Goal: Information Seeking & Learning: Learn about a topic

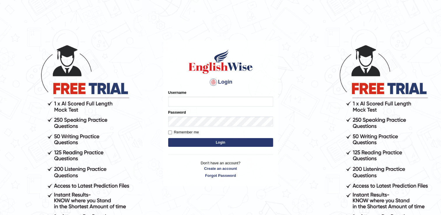
type input "RomulojrNepangue"
click at [196, 144] on button "Login" at bounding box center [220, 142] width 105 height 9
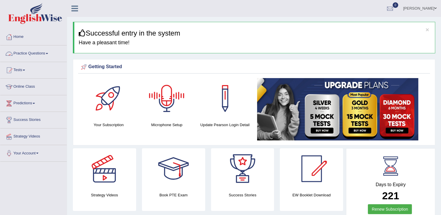
click at [47, 52] on link "Practice Questions" at bounding box center [33, 52] width 66 height 15
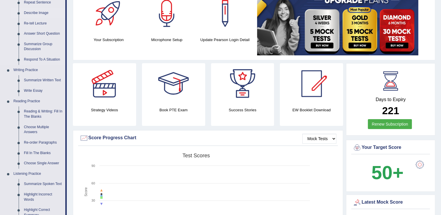
scroll to position [87, 0]
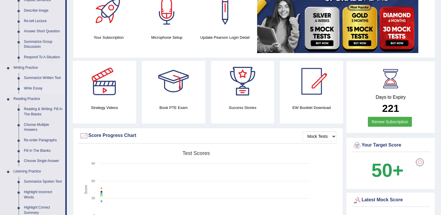
click at [35, 89] on link "Write Essay" at bounding box center [43, 88] width 44 height 10
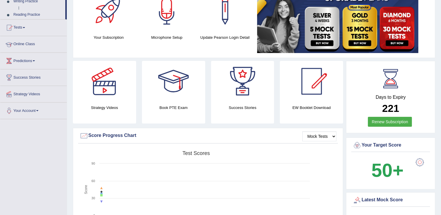
scroll to position [102, 0]
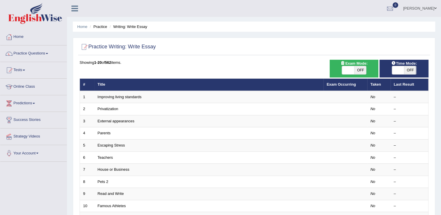
click at [350, 69] on span at bounding box center [348, 70] width 12 height 8
checkbox input "true"
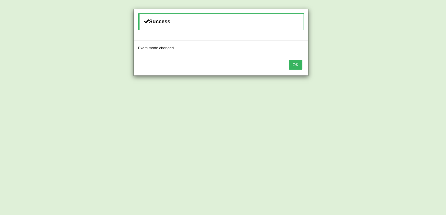
click at [294, 66] on button "OK" at bounding box center [294, 65] width 13 height 10
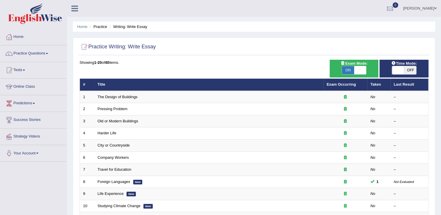
click at [407, 68] on span "OFF" at bounding box center [410, 70] width 12 height 8
checkbox input "true"
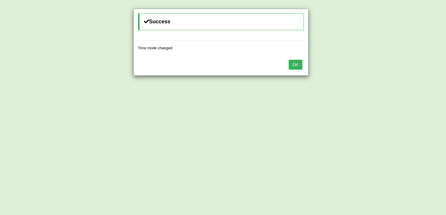
click at [291, 66] on button "OK" at bounding box center [294, 65] width 13 height 10
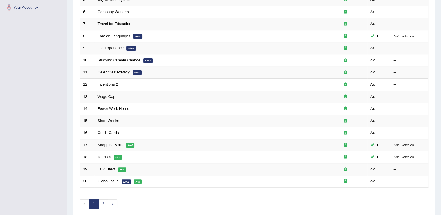
scroll to position [169, 0]
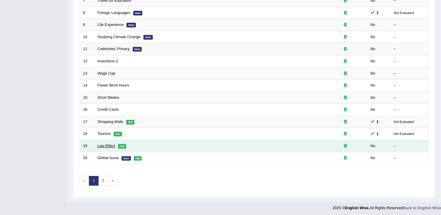
click at [106, 144] on link "Law Effect" at bounding box center [106, 146] width 17 height 4
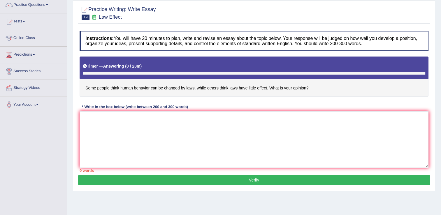
scroll to position [58, 0]
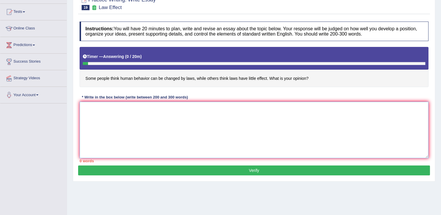
click at [122, 117] on textarea at bounding box center [254, 130] width 349 height 57
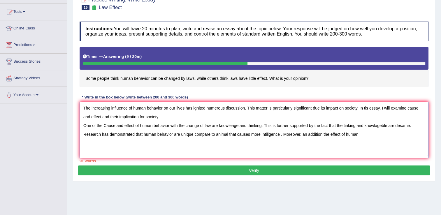
click at [122, 117] on textarea "The increasing influence of human behavior on our lives has ignited numerous di…" at bounding box center [254, 130] width 349 height 57
click at [61, 119] on div "Toggle navigation Home Practice Questions Speaking Practice Read Aloud Repeat S…" at bounding box center [220, 93] width 441 height 303
click at [378, 133] on textarea "The increasing influence of human behavior on our lives has ignited numerous di…" at bounding box center [254, 130] width 349 height 57
click at [362, 132] on textarea "The increasing influence of human behavior on our lives has ignited numerous di…" at bounding box center [254, 130] width 349 height 57
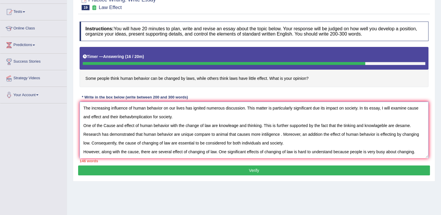
scroll to position [5, 0]
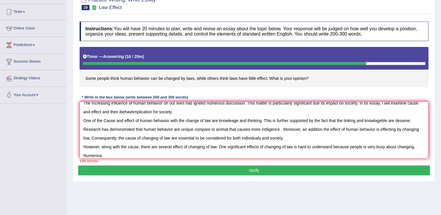
click at [362, 133] on textarea "The increasing influence of human behavior on our lives has ignited numerous di…" at bounding box center [254, 130] width 349 height 57
click at [159, 155] on textarea "The increasing influence of human behavior on our lives has ignited numerous di…" at bounding box center [254, 130] width 349 height 57
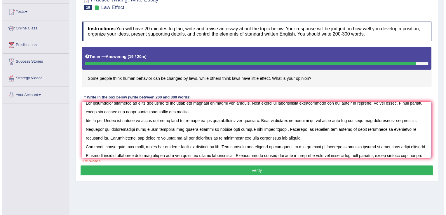
scroll to position [14, 0]
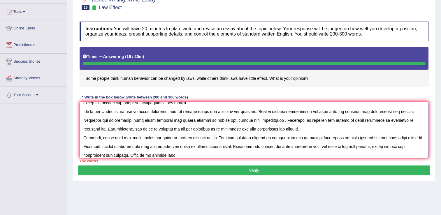
type textarea "The increasing influence of human behavior on our lives has ignited numerous di…"
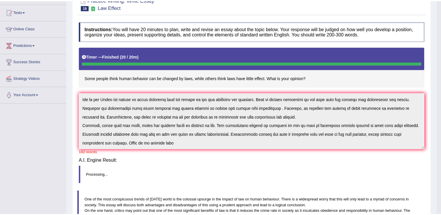
scroll to position [17, 0]
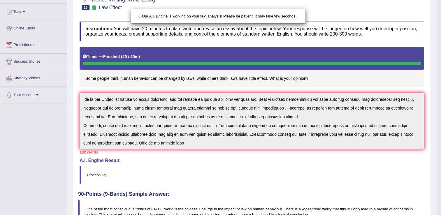
click at [173, 143] on div "Our A.I. Engine is working on your text analysis! Please be patient. It may tak…" at bounding box center [220, 107] width 441 height 215
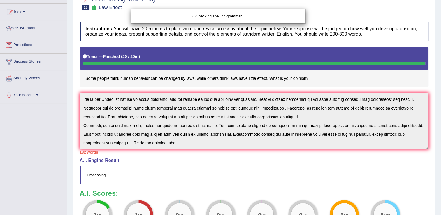
click at [173, 143] on div "Checking spelling/grammar..." at bounding box center [220, 107] width 441 height 215
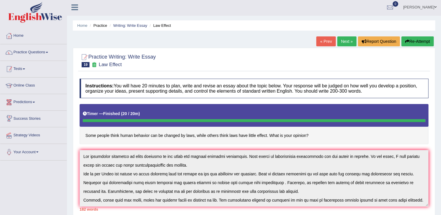
scroll to position [0, 0]
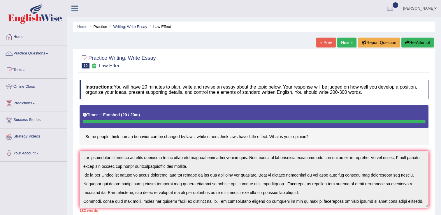
click at [48, 53] on span at bounding box center [47, 53] width 2 height 1
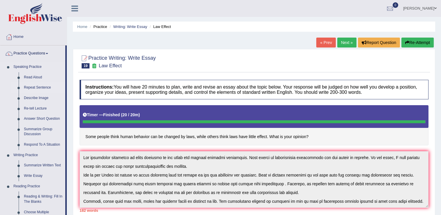
click at [39, 88] on link "Repeat Sentence" at bounding box center [43, 88] width 44 height 10
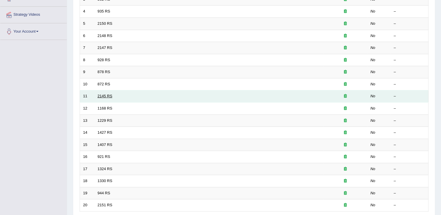
scroll to position [169, 0]
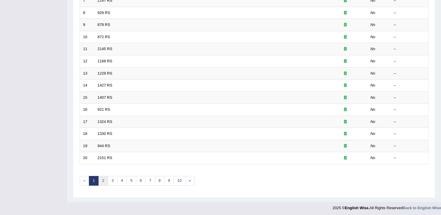
click at [102, 179] on link "2" at bounding box center [103, 181] width 10 height 10
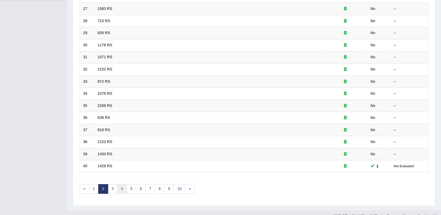
scroll to position [169, 0]
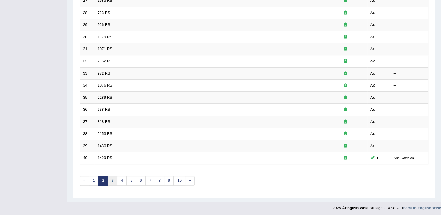
click at [111, 180] on link "3" at bounding box center [113, 181] width 10 height 10
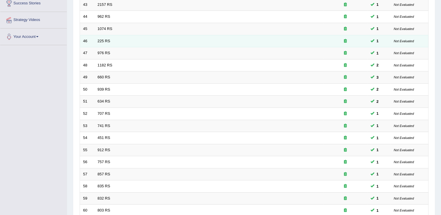
scroll to position [169, 0]
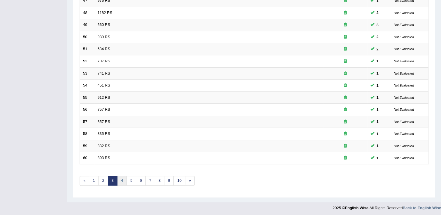
click at [123, 179] on link "4" at bounding box center [122, 181] width 10 height 10
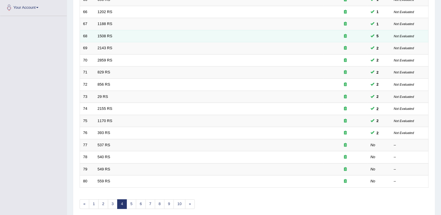
scroll to position [169, 0]
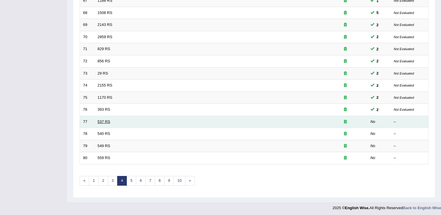
click at [107, 120] on link "537 RS" at bounding box center [104, 122] width 13 height 4
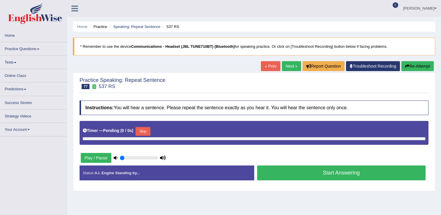
type input "0.6"
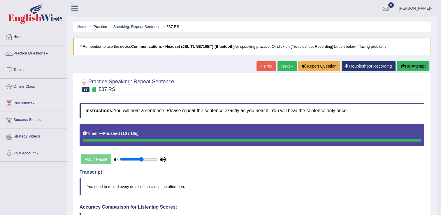
click at [282, 64] on link "Next »" at bounding box center [287, 66] width 19 height 10
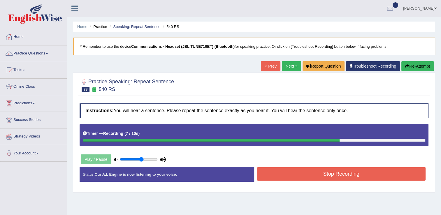
click at [300, 174] on button "Stop Recording" at bounding box center [341, 173] width 169 height 13
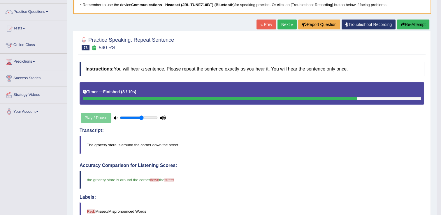
scroll to position [29, 0]
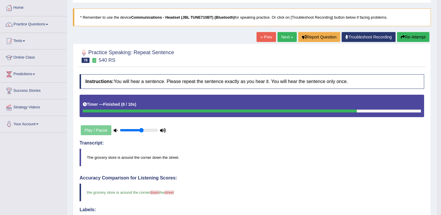
click at [290, 38] on link "Next »" at bounding box center [287, 37] width 19 height 10
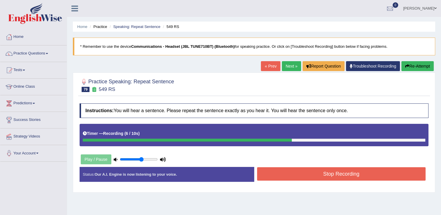
click at [325, 176] on button "Stop Recording" at bounding box center [341, 173] width 169 height 13
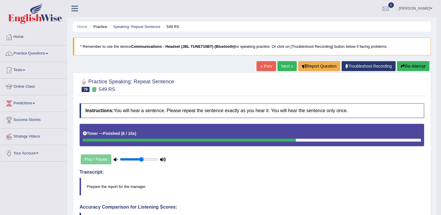
click at [288, 68] on link "Next »" at bounding box center [287, 66] width 19 height 10
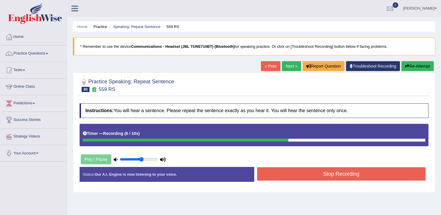
click at [288, 174] on button "Stop Recording" at bounding box center [341, 173] width 169 height 13
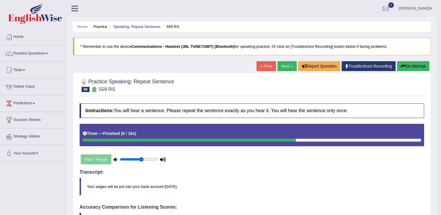
click at [283, 68] on link "Next »" at bounding box center [287, 66] width 19 height 10
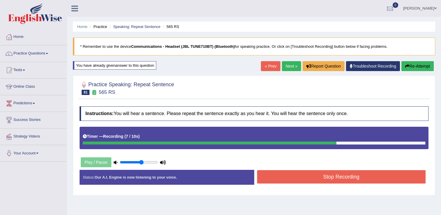
click at [305, 176] on button "Stop Recording" at bounding box center [341, 176] width 169 height 13
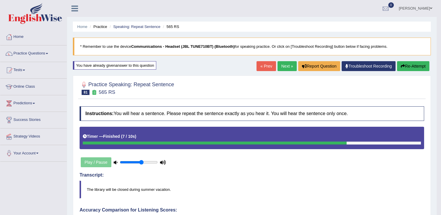
click at [283, 65] on link "Next »" at bounding box center [287, 66] width 19 height 10
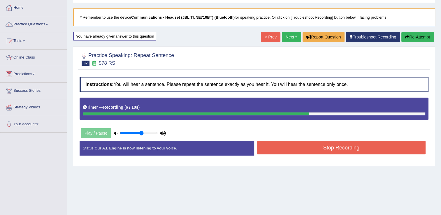
click at [289, 151] on button "Stop Recording" at bounding box center [341, 147] width 169 height 13
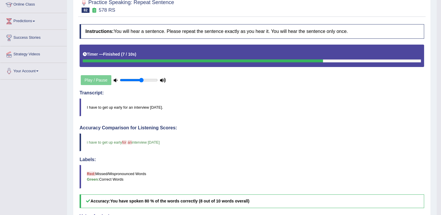
scroll to position [29, 0]
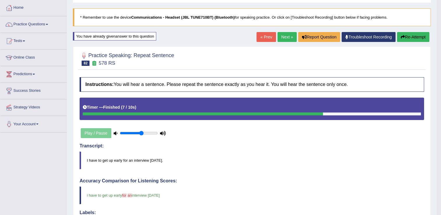
click at [286, 38] on link "Next »" at bounding box center [287, 37] width 19 height 10
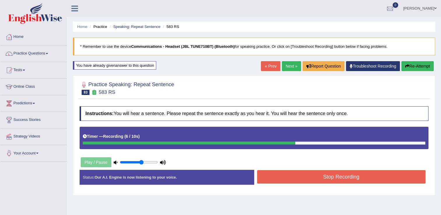
click at [297, 175] on button "Stop Recording" at bounding box center [341, 176] width 169 height 13
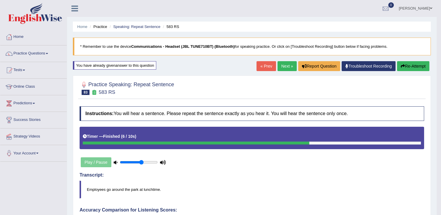
click at [285, 64] on link "Next »" at bounding box center [287, 66] width 19 height 10
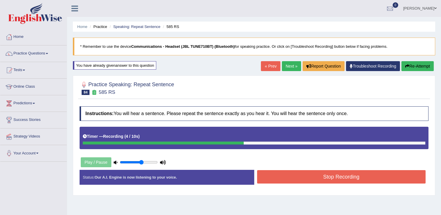
click at [317, 177] on button "Stop Recording" at bounding box center [341, 176] width 169 height 13
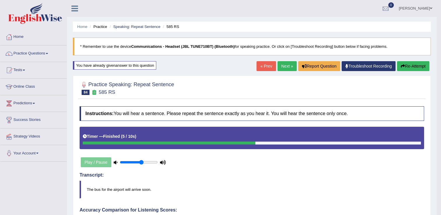
click at [283, 68] on link "Next »" at bounding box center [287, 66] width 19 height 10
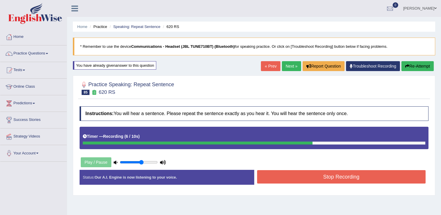
click at [321, 180] on button "Stop Recording" at bounding box center [341, 176] width 169 height 13
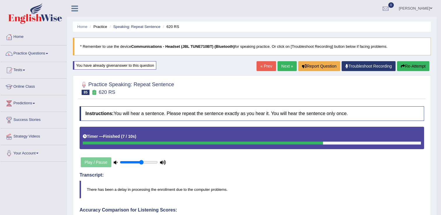
click at [281, 66] on link "Next »" at bounding box center [287, 66] width 19 height 10
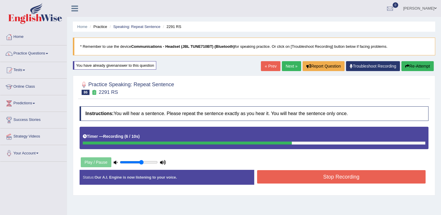
click at [281, 173] on button "Stop Recording" at bounding box center [341, 176] width 169 height 13
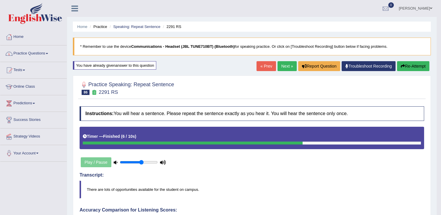
click at [49, 55] on link "Practice Questions" at bounding box center [33, 52] width 66 height 15
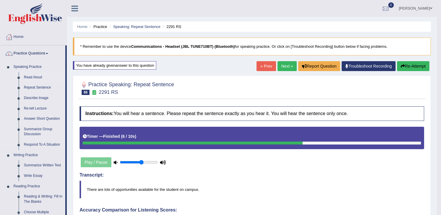
click at [36, 78] on link "Read Aloud" at bounding box center [43, 77] width 44 height 10
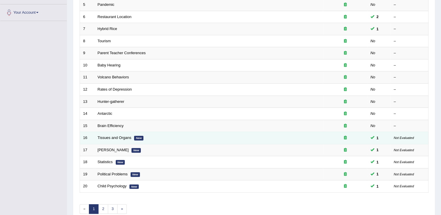
scroll to position [169, 0]
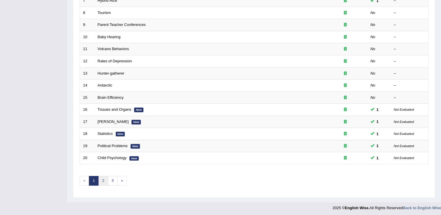
click at [101, 182] on link "2" at bounding box center [103, 181] width 10 height 10
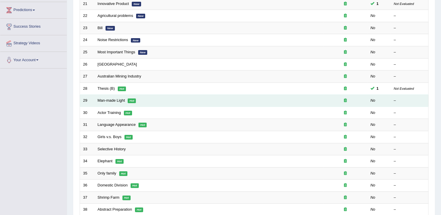
scroll to position [82, 0]
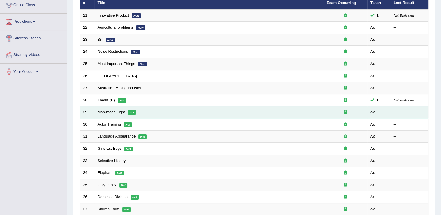
click at [108, 111] on link "Man-made Light" at bounding box center [111, 112] width 27 height 4
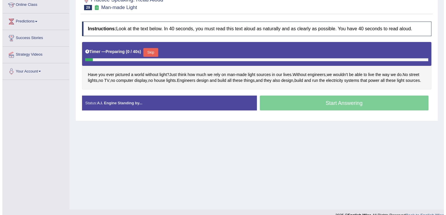
scroll to position [87, 0]
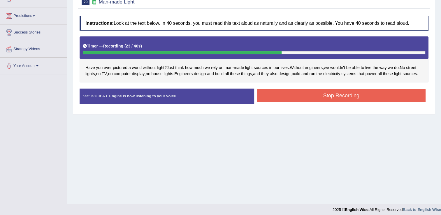
click at [323, 99] on button "Stop Recording" at bounding box center [341, 95] width 169 height 13
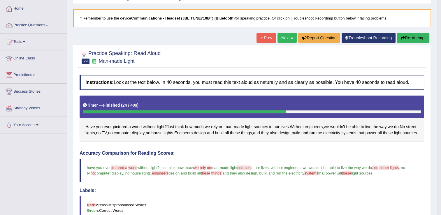
scroll to position [0, 0]
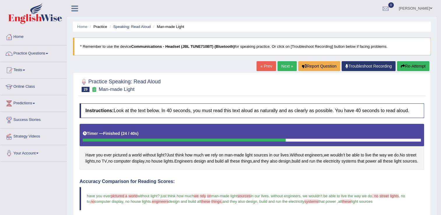
click at [286, 66] on link "Next »" at bounding box center [287, 66] width 19 height 10
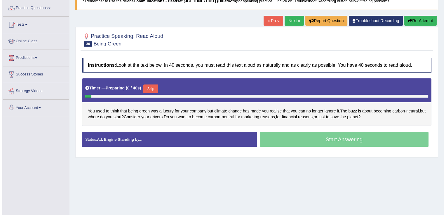
scroll to position [58, 0]
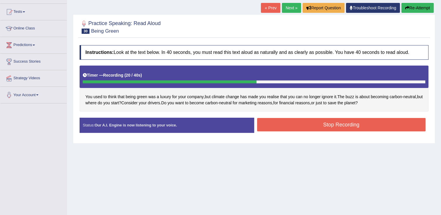
click at [321, 125] on button "Stop Recording" at bounding box center [341, 124] width 169 height 13
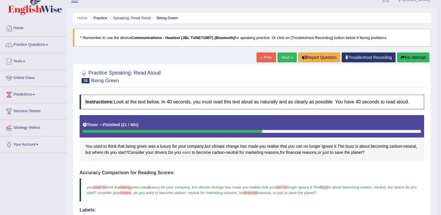
scroll to position [0, 0]
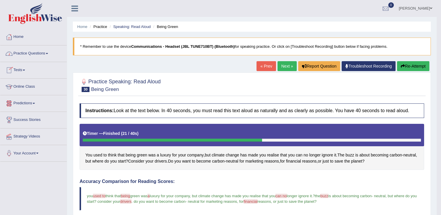
click at [47, 55] on link "Practice Questions" at bounding box center [33, 52] width 66 height 15
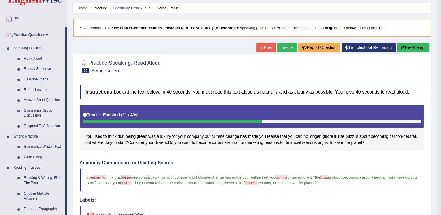
scroll to position [29, 0]
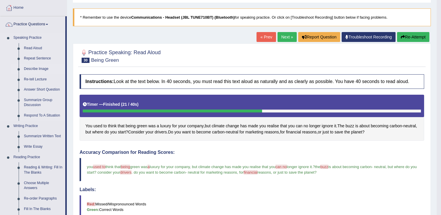
click at [43, 70] on link "Describe Image" at bounding box center [43, 69] width 44 height 10
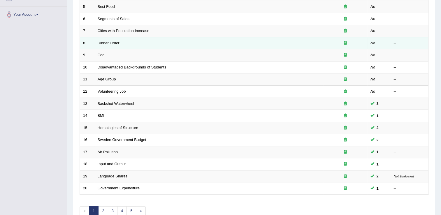
scroll to position [169, 0]
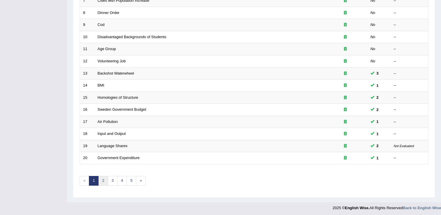
click at [101, 180] on link "2" at bounding box center [103, 181] width 10 height 10
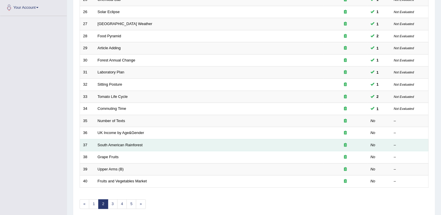
scroll to position [169, 0]
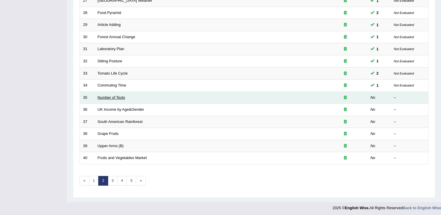
click at [113, 96] on link "Number of Texts" at bounding box center [111, 97] width 27 height 4
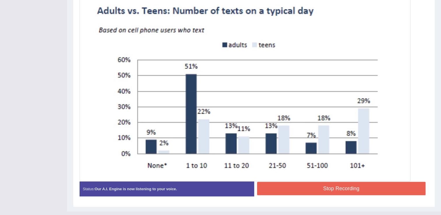
scroll to position [190, 0]
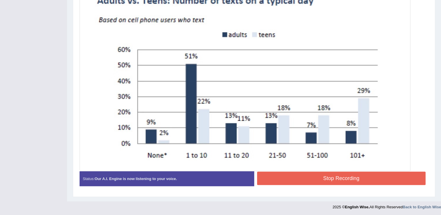
click at [281, 177] on button "Stop Recording" at bounding box center [341, 178] width 169 height 13
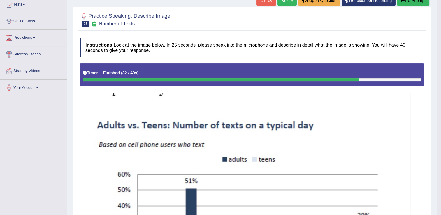
scroll to position [58, 0]
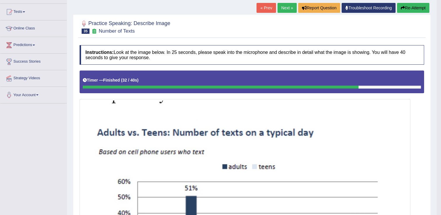
click at [410, 8] on button "Re-Attempt" at bounding box center [413, 8] width 32 height 10
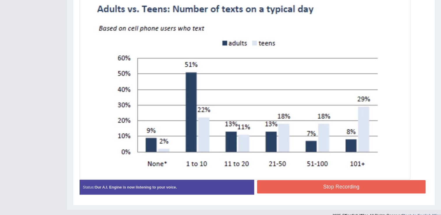
scroll to position [193, 0]
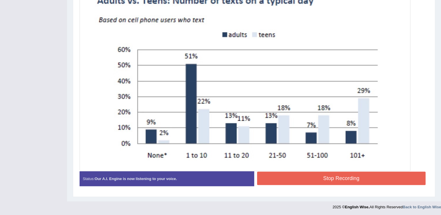
click at [329, 180] on button "Stop Recording" at bounding box center [341, 178] width 169 height 13
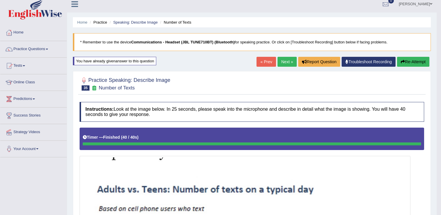
scroll to position [0, 0]
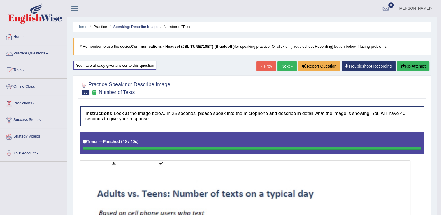
click at [287, 67] on link "Next »" at bounding box center [287, 66] width 19 height 10
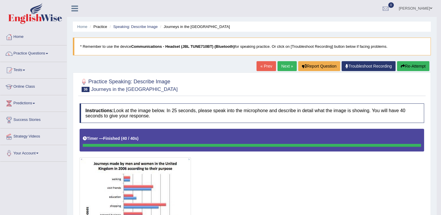
click at [48, 55] on link "Practice Questions" at bounding box center [33, 52] width 66 height 15
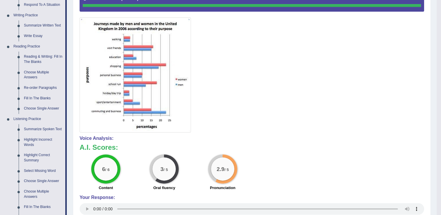
scroll to position [146, 0]
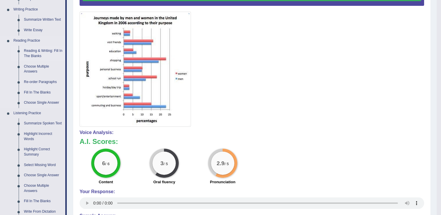
click at [40, 53] on link "Reading & Writing: Fill In The Blanks" at bounding box center [43, 53] width 44 height 15
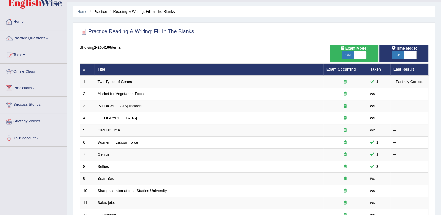
scroll to position [29, 0]
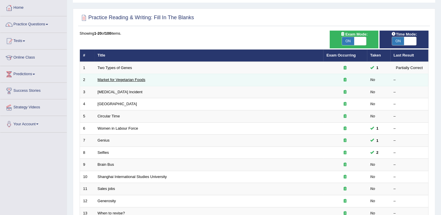
click at [136, 80] on link "Market for Vegetarian Foods" at bounding box center [122, 80] width 48 height 4
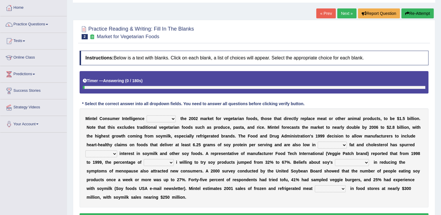
scroll to position [58, 0]
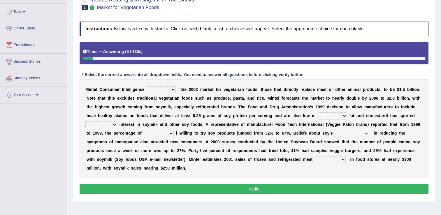
click at [171, 92] on select "deals fulfills creates estimates" at bounding box center [161, 89] width 29 height 7
select select "estimates"
click at [147, 86] on select "deals fulfills creates estimates" at bounding box center [161, 89] width 29 height 7
click at [318, 117] on select "saturated solid acid liquid" at bounding box center [332, 116] width 29 height 7
select select "saturated"
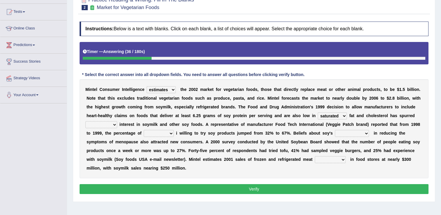
click at [318, 113] on select "saturated solid acid liquid" at bounding box center [332, 116] width 29 height 7
click at [117, 121] on select "good big tremendous extreme" at bounding box center [101, 124] width 32 height 7
select select "good"
click at [117, 121] on select "good big tremendous extreme" at bounding box center [101, 124] width 32 height 7
click at [335, 134] on select "effectiveness timeliness efficiency goodness" at bounding box center [352, 133] width 34 height 7
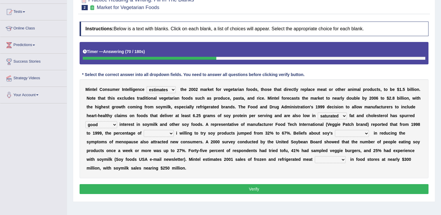
select select "timeliness"
click at [335, 130] on select "effectiveness timeliness efficiency goodness" at bounding box center [352, 133] width 34 height 7
click at [174, 130] on select "guests consumers customers clients" at bounding box center [159, 133] width 30 height 7
select select "consumers"
click at [174, 130] on select "guests consumers customers clients" at bounding box center [159, 133] width 30 height 7
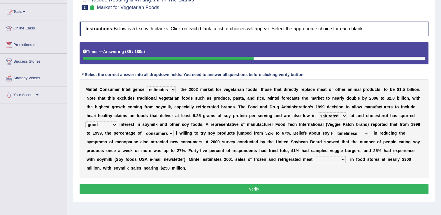
click at [315, 162] on select "foods choices staffs alternatives" at bounding box center [330, 159] width 31 height 7
select select "foods"
click at [315, 156] on select "foods choices staffs alternatives" at bounding box center [330, 159] width 31 height 7
click at [271, 184] on button "Verify" at bounding box center [254, 189] width 349 height 10
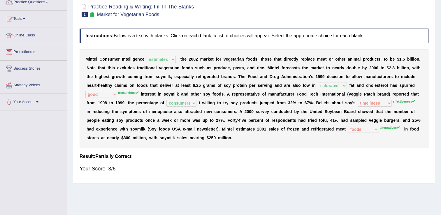
scroll to position [0, 0]
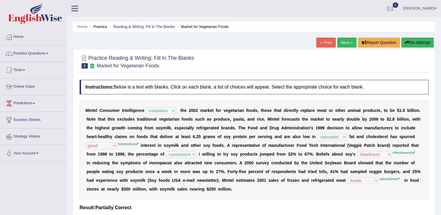
click at [341, 43] on link "Next »" at bounding box center [346, 43] width 19 height 10
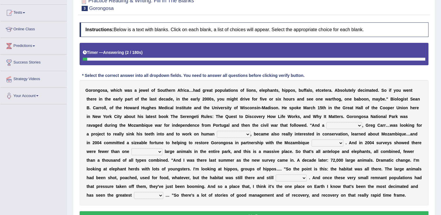
scroll to position [58, 0]
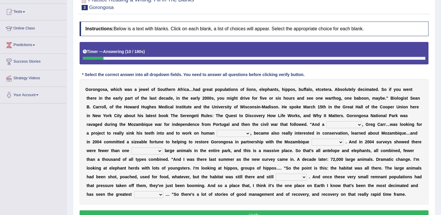
click at [327, 126] on select "passion solstice ballast philanthropist" at bounding box center [345, 124] width 36 height 7
select select "philanthropist"
click at [327, 121] on select "passion solstice ballast philanthropist" at bounding box center [345, 124] width 36 height 7
click at [217, 134] on select "negligence prevalence development malevolence" at bounding box center [234, 133] width 34 height 7
select select "development"
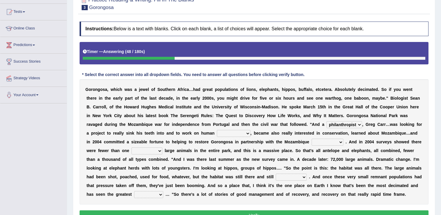
click at [217, 130] on select "negligence prevalence development malevolence" at bounding box center [234, 133] width 34 height 7
click at [312, 143] on select "parliament semanticist government journalist" at bounding box center [328, 142] width 32 height 7
select select "parliament"
click at [312, 139] on select "parliament semanticist government journalist" at bounding box center [328, 142] width 32 height 7
click at [162, 148] on select "deflowered embowered roundest thousand" at bounding box center [147, 151] width 31 height 7
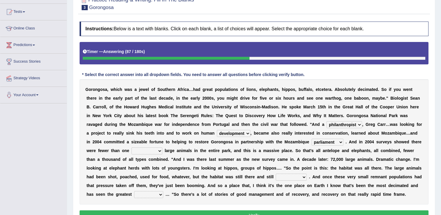
select select "thousand"
click at [162, 148] on select "deflowered embowered roundest thousand" at bounding box center [147, 151] width 31 height 7
click at [276, 179] on select "assertive incidental compulsive productive" at bounding box center [291, 177] width 31 height 7
select select "productive"
click at [276, 174] on select "assertive incidental compulsive productive" at bounding box center [291, 177] width 31 height 7
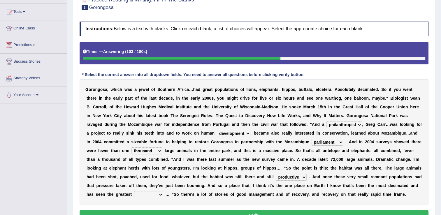
click at [163, 191] on select "recovery efficacy golly stumpy" at bounding box center [148, 194] width 29 height 7
select select "recovery"
click at [163, 191] on select "recovery efficacy golly stumpy" at bounding box center [148, 194] width 29 height 7
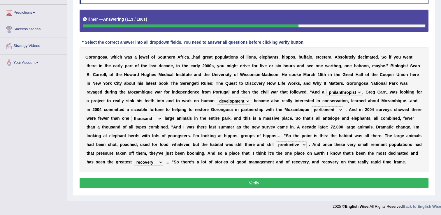
scroll to position [91, 0]
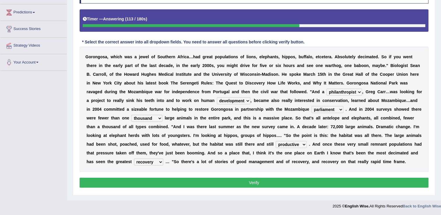
click at [261, 181] on button "Verify" at bounding box center [254, 183] width 349 height 10
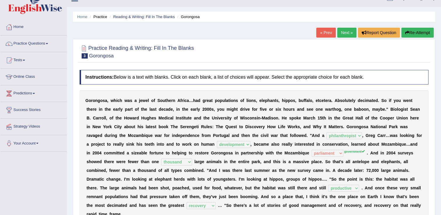
scroll to position [0, 0]
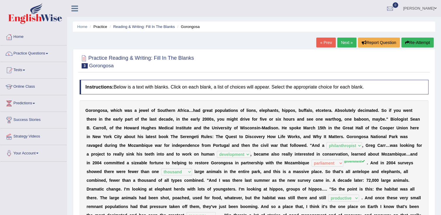
click at [346, 42] on link "Next »" at bounding box center [346, 43] width 19 height 10
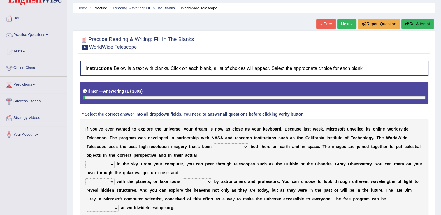
scroll to position [29, 0]
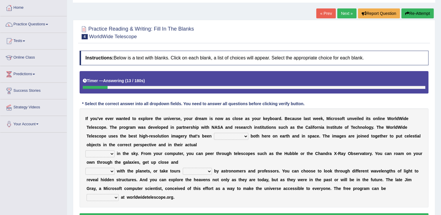
click at [214, 137] on select "degraded ascended remonstrated generated" at bounding box center [231, 136] width 34 height 7
select select "generated"
click at [214, 133] on select "degraded ascended remonstrated generated" at bounding box center [231, 136] width 34 height 7
click at [112, 154] on select "aspects parts conditions positions" at bounding box center [99, 153] width 29 height 7
select select "positions"
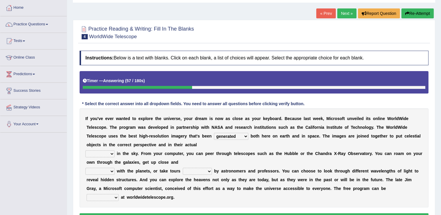
click at [85, 150] on select "aspects parts conditions positions" at bounding box center [99, 153] width 29 height 7
click at [113, 173] on select "personal individual apart polite" at bounding box center [99, 171] width 29 height 7
select select "apart"
click at [85, 168] on select "personal individual apart polite" at bounding box center [99, 171] width 29 height 7
click at [206, 171] on select "guide guided guiding to guide" at bounding box center [197, 171] width 29 height 7
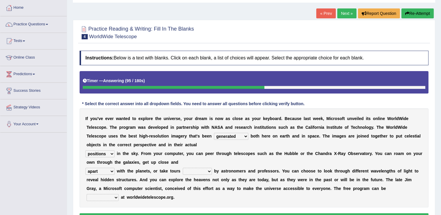
select select "guiding"
click at [183, 168] on select "guide guided guiding to guide" at bounding box center [197, 171] width 29 height 7
click at [116, 198] on select "upheld downloaded loaded posted" at bounding box center [103, 197] width 32 height 7
click at [87, 194] on select "upheld downloaded loaded posted" at bounding box center [103, 197] width 32 height 7
click at [114, 198] on select "upheld downloaded loaded posted" at bounding box center [103, 197] width 32 height 7
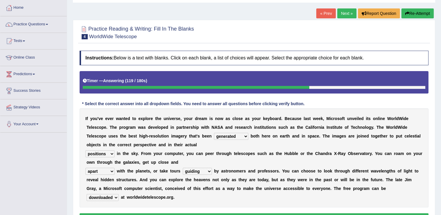
select select "posted"
click at [87, 194] on select "upheld downloaded loaded posted" at bounding box center [103, 197] width 32 height 7
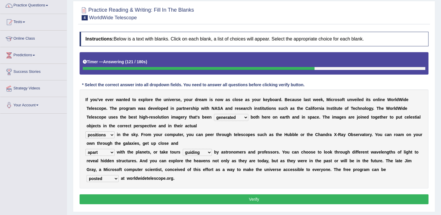
scroll to position [58, 0]
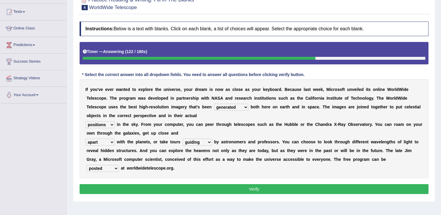
click at [281, 190] on button "Verify" at bounding box center [254, 189] width 349 height 10
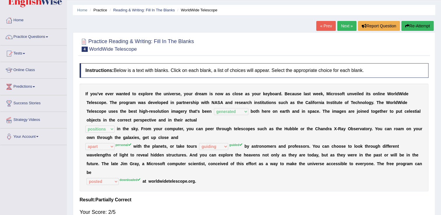
scroll to position [0, 0]
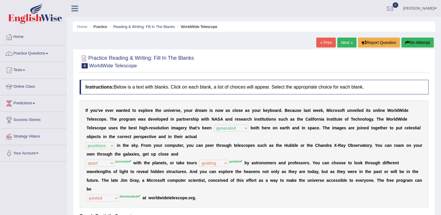
click at [349, 40] on link "Next »" at bounding box center [346, 43] width 19 height 10
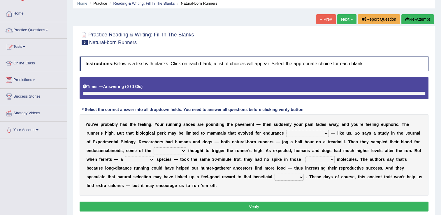
scroll to position [29, 0]
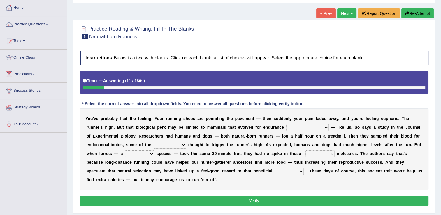
click at [286, 129] on select "[PERSON_NAME] personalize classifies exercise" at bounding box center [307, 127] width 43 height 7
select select "exercise"
click at [286, 124] on select "[PERSON_NAME] personalize classifies exercise" at bounding box center [307, 127] width 43 height 7
click at [154, 146] on select "almshouse turnarounds compounds foxhounds" at bounding box center [170, 145] width 32 height 7
select select "turnarounds"
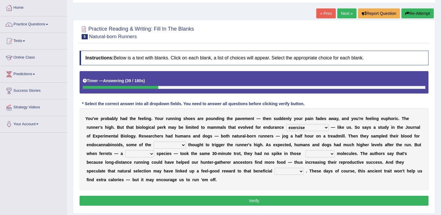
click at [154, 142] on select "almshouse turnarounds compounds foxhounds" at bounding box center [170, 145] width 32 height 7
click at [154, 150] on select "excellency merely faerie sedentary" at bounding box center [139, 153] width 29 height 7
select select "sedentary"
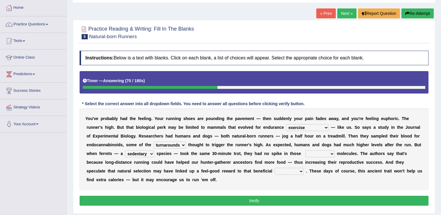
click at [154, 150] on select "excellency merely faerie sedentary" at bounding box center [139, 153] width 29 height 7
click at [306, 155] on select "groaned feel-good inchoate loaned" at bounding box center [320, 153] width 29 height 7
select select "feel-good"
click at [306, 150] on select "groaned feel-good inchoate loaned" at bounding box center [320, 153] width 29 height 7
click at [275, 170] on select "wager exchanger behavior regulator" at bounding box center [289, 171] width 29 height 7
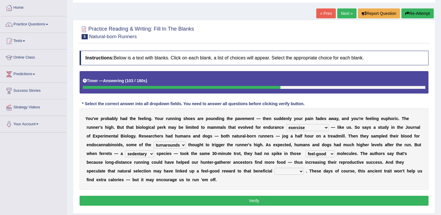
select select "wager"
click at [275, 168] on select "wager exchanger behavior regulator" at bounding box center [289, 171] width 29 height 7
click at [223, 196] on button "Verify" at bounding box center [254, 201] width 349 height 10
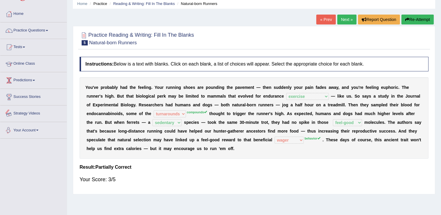
scroll to position [0, 0]
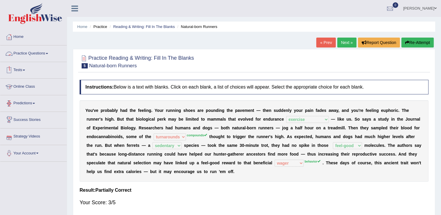
click at [50, 55] on link "Practice Questions" at bounding box center [33, 52] width 66 height 15
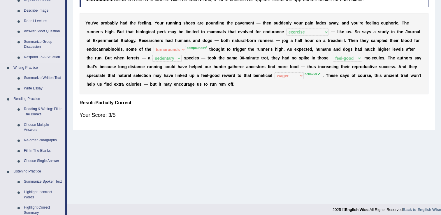
scroll to position [117, 0]
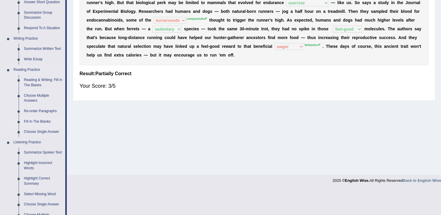
click at [48, 122] on link "Fill In The Blanks" at bounding box center [43, 122] width 44 height 10
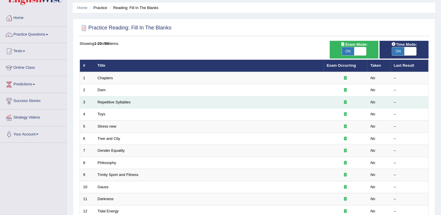
scroll to position [29, 0]
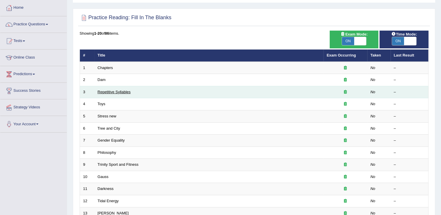
click at [114, 92] on link "Repetitive Syllables" at bounding box center [114, 92] width 33 height 4
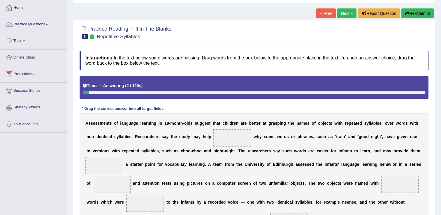
scroll to position [58, 0]
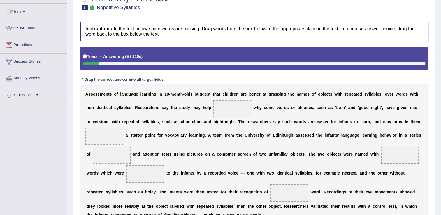
click at [213, 111] on span at bounding box center [232, 108] width 38 height 17
click at [213, 106] on span at bounding box center [232, 108] width 38 height 17
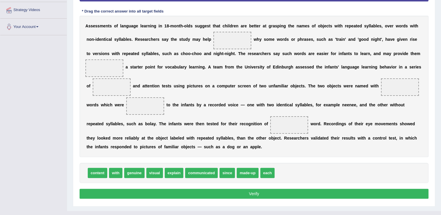
scroll to position [117, 0]
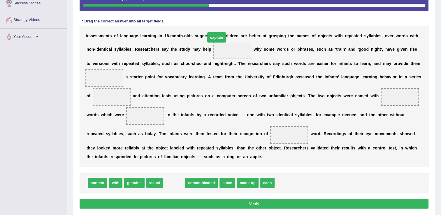
drag, startPoint x: 169, startPoint y: 193, endPoint x: 216, endPoint y: 45, distance: 155.0
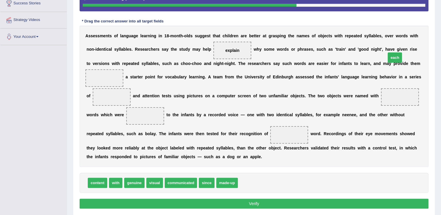
drag, startPoint x: 239, startPoint y: 193, endPoint x: 387, endPoint y: 68, distance: 194.1
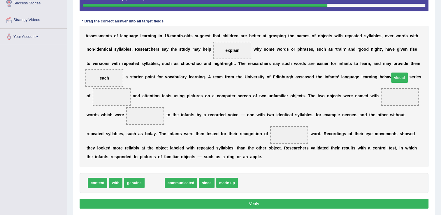
drag, startPoint x: 147, startPoint y: 193, endPoint x: 389, endPoint y: 88, distance: 264.6
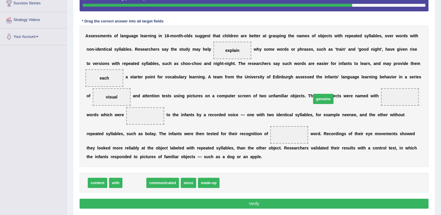
drag, startPoint x: 133, startPoint y: 194, endPoint x: 325, endPoint y: 110, distance: 209.0
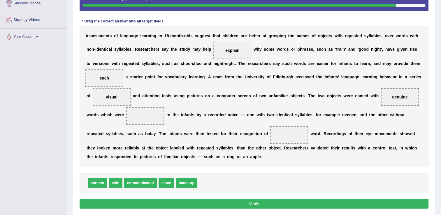
drag, startPoint x: 188, startPoint y: 192, endPoint x: 149, endPoint y: 130, distance: 73.6
click at [150, 126] on div "Instructions: In the text below some words are missing. Drag words from the box…" at bounding box center [254, 86] width 352 height 253
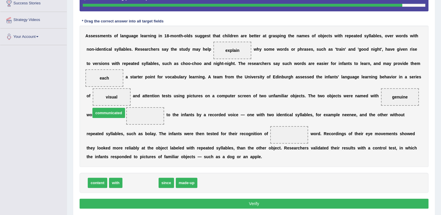
drag, startPoint x: 141, startPoint y: 193, endPoint x: 110, endPoint y: 123, distance: 76.9
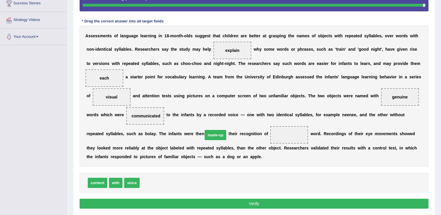
drag, startPoint x: 147, startPoint y: 193, endPoint x: 209, endPoint y: 146, distance: 77.9
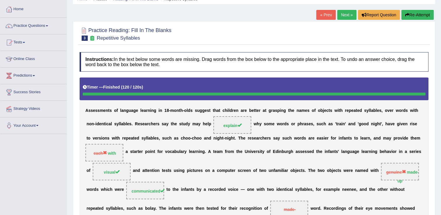
scroll to position [0, 0]
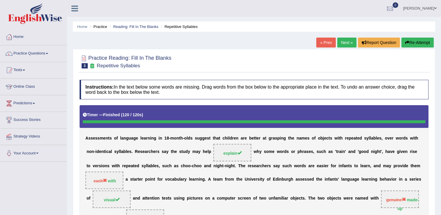
click at [347, 44] on link "Next »" at bounding box center [346, 43] width 19 height 10
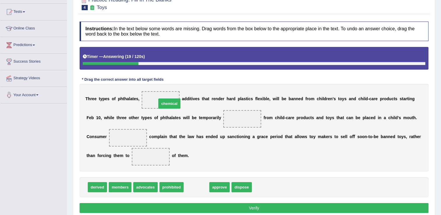
drag, startPoint x: 190, startPoint y: 188, endPoint x: 159, endPoint y: 101, distance: 92.7
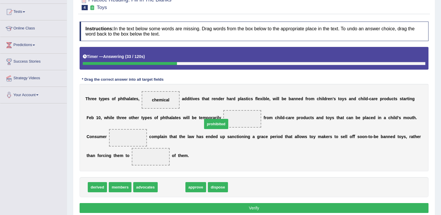
drag, startPoint x: 169, startPoint y: 188, endPoint x: 214, endPoint y: 123, distance: 79.2
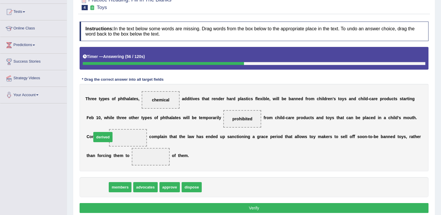
drag, startPoint x: 97, startPoint y: 186, endPoint x: 102, endPoint y: 135, distance: 51.0
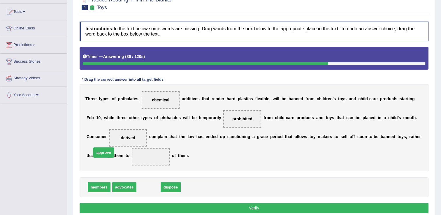
drag, startPoint x: 148, startPoint y: 187, endPoint x: 104, endPoint y: 153, distance: 56.0
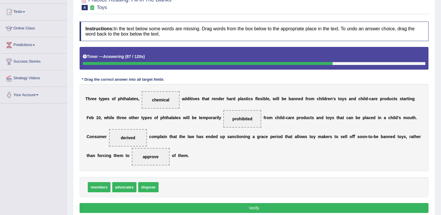
click at [253, 208] on button "Verify" at bounding box center [254, 208] width 349 height 10
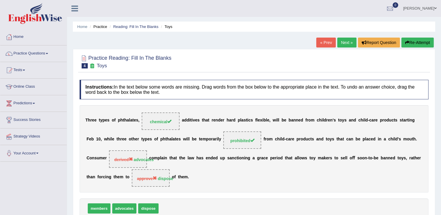
click at [342, 40] on link "Next »" at bounding box center [346, 43] width 19 height 10
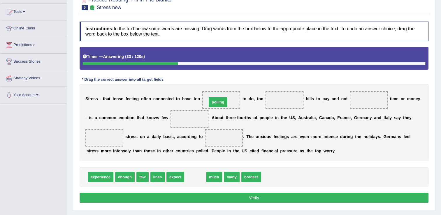
drag, startPoint x: 194, startPoint y: 178, endPoint x: 218, endPoint y: 101, distance: 80.2
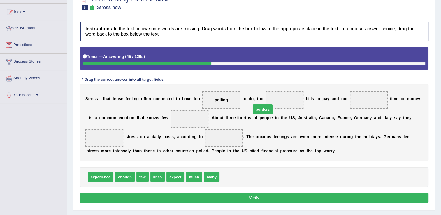
drag, startPoint x: 225, startPoint y: 179, endPoint x: 257, endPoint y: 111, distance: 75.9
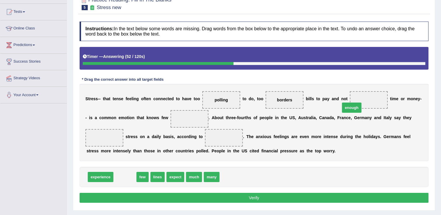
drag, startPoint x: 123, startPoint y: 176, endPoint x: 354, endPoint y: 104, distance: 242.0
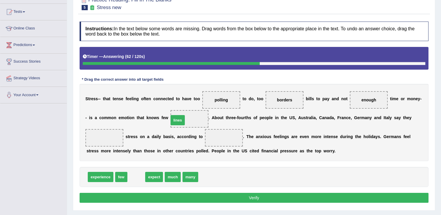
drag, startPoint x: 133, startPoint y: 178, endPoint x: 175, endPoint y: 121, distance: 70.3
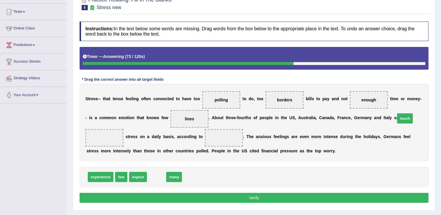
drag, startPoint x: 154, startPoint y: 178, endPoint x: 403, endPoint y: 119, distance: 255.3
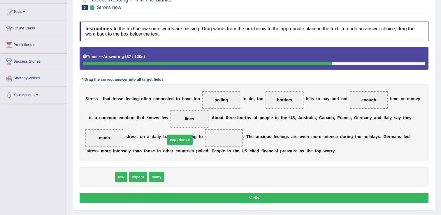
drag, startPoint x: 94, startPoint y: 176, endPoint x: 179, endPoint y: 138, distance: 92.8
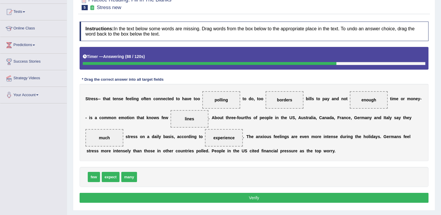
click at [200, 197] on button "Verify" at bounding box center [254, 198] width 349 height 10
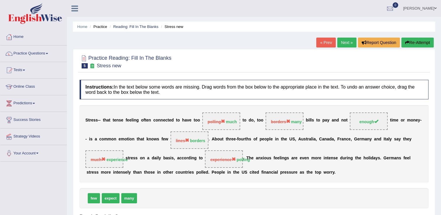
click at [340, 43] on link "Next »" at bounding box center [346, 43] width 19 height 10
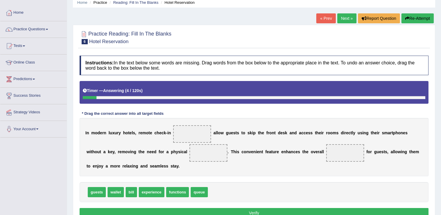
scroll to position [29, 0]
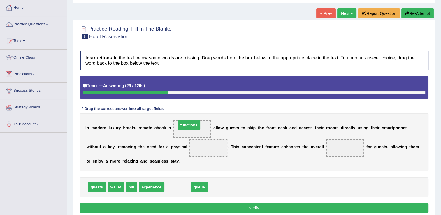
drag, startPoint x: 177, startPoint y: 188, endPoint x: 188, endPoint y: 126, distance: 63.1
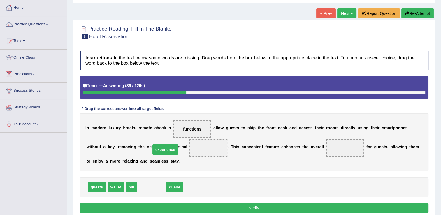
drag, startPoint x: 148, startPoint y: 187, endPoint x: 162, endPoint y: 150, distance: 40.0
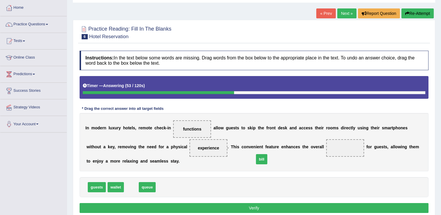
drag, startPoint x: 128, startPoint y: 189, endPoint x: 281, endPoint y: 158, distance: 156.4
click at [306, 157] on div "I n m o d e r n l u x u r y h o t e l s , r e m o t e c h e c k - i n functions…" at bounding box center [254, 142] width 349 height 58
drag, startPoint x: 251, startPoint y: 214, endPoint x: 255, endPoint y: 208, distance: 7.2
click at [255, 208] on button "Verify" at bounding box center [254, 208] width 349 height 10
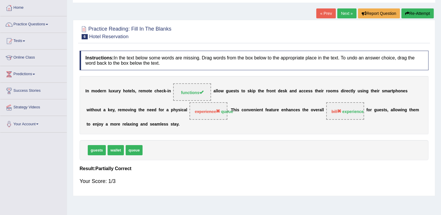
scroll to position [0, 0]
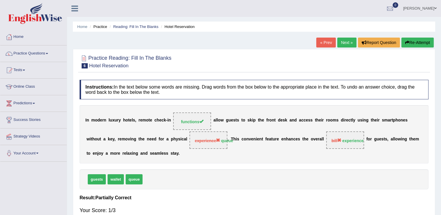
click at [348, 42] on link "Next »" at bounding box center [346, 43] width 19 height 10
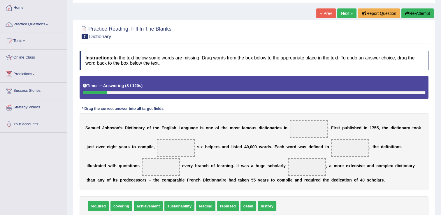
scroll to position [58, 0]
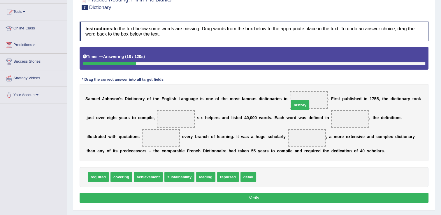
drag, startPoint x: 258, startPoint y: 178, endPoint x: 291, endPoint y: 102, distance: 82.4
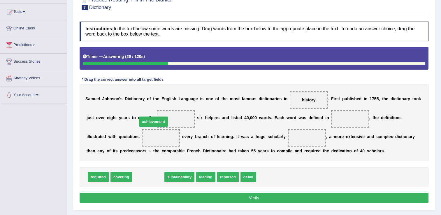
drag, startPoint x: 149, startPoint y: 178, endPoint x: 155, endPoint y: 122, distance: 55.9
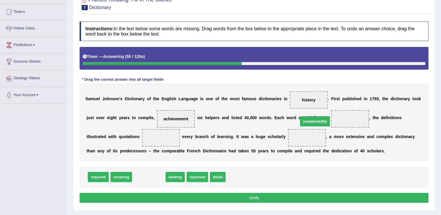
drag, startPoint x: 262, startPoint y: 125, endPoint x: 312, endPoint y: 122, distance: 50.2
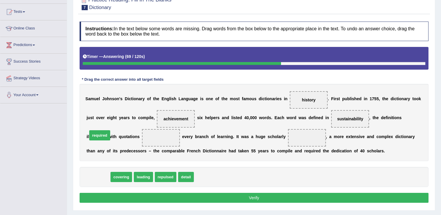
drag, startPoint x: 101, startPoint y: 178, endPoint x: 103, endPoint y: 136, distance: 41.7
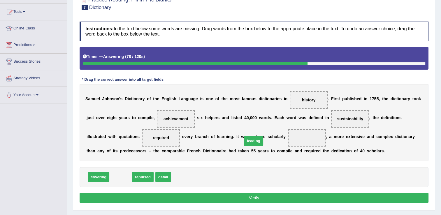
drag, startPoint x: 125, startPoint y: 178, endPoint x: 256, endPoint y: 142, distance: 136.7
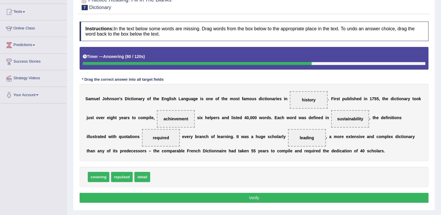
click at [246, 196] on button "Verify" at bounding box center [254, 198] width 349 height 10
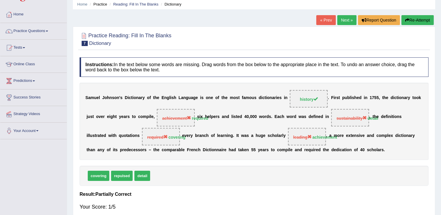
scroll to position [0, 0]
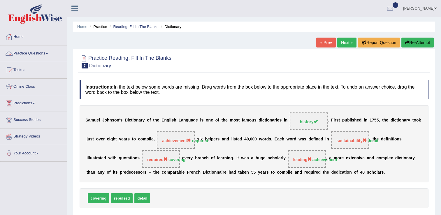
click at [49, 54] on link "Practice Questions" at bounding box center [33, 52] width 66 height 15
